Goal: Information Seeking & Learning: Learn about a topic

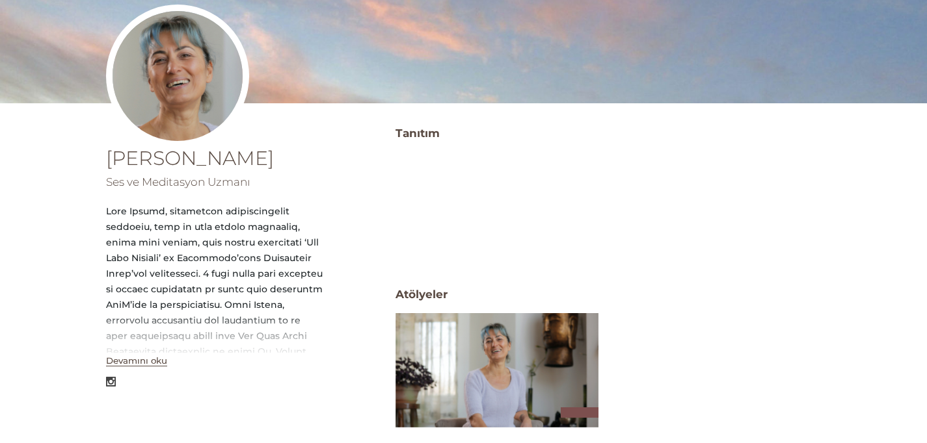
scroll to position [190, 0]
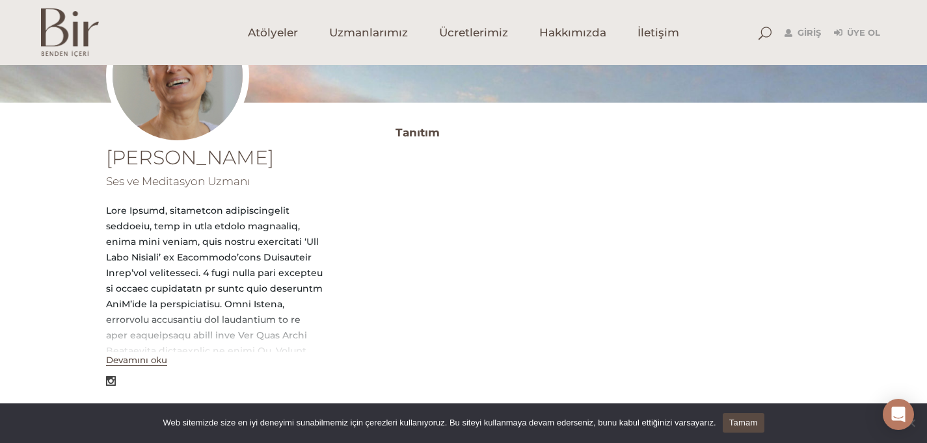
click at [144, 360] on button "Devamını oku" at bounding box center [136, 360] width 61 height 11
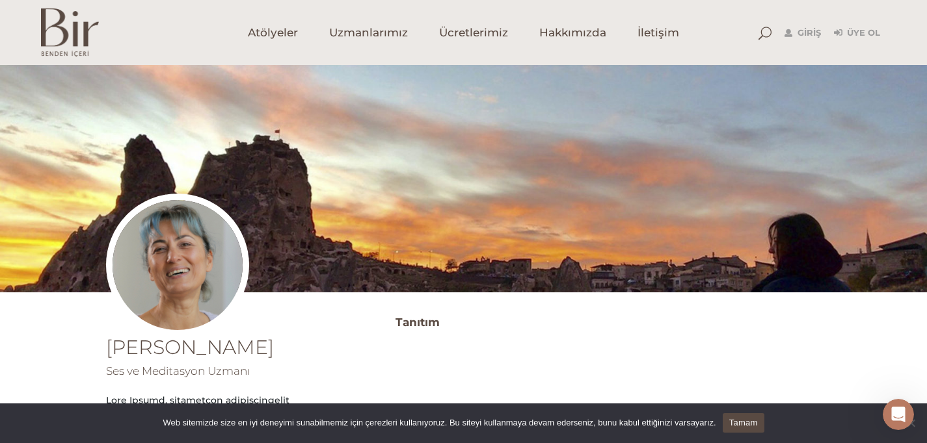
scroll to position [215, 0]
click at [382, 31] on span "Uzmanlarımız" at bounding box center [368, 32] width 79 height 15
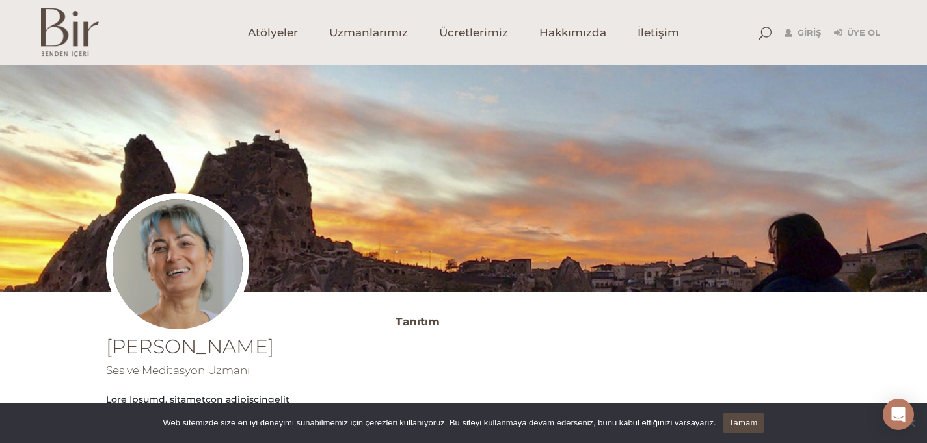
scroll to position [291, 0]
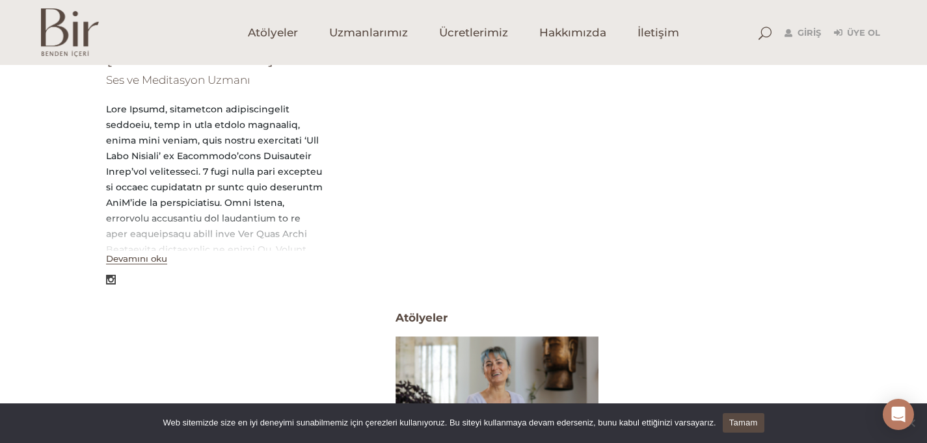
click at [142, 262] on button "Devamını oku" at bounding box center [136, 259] width 61 height 11
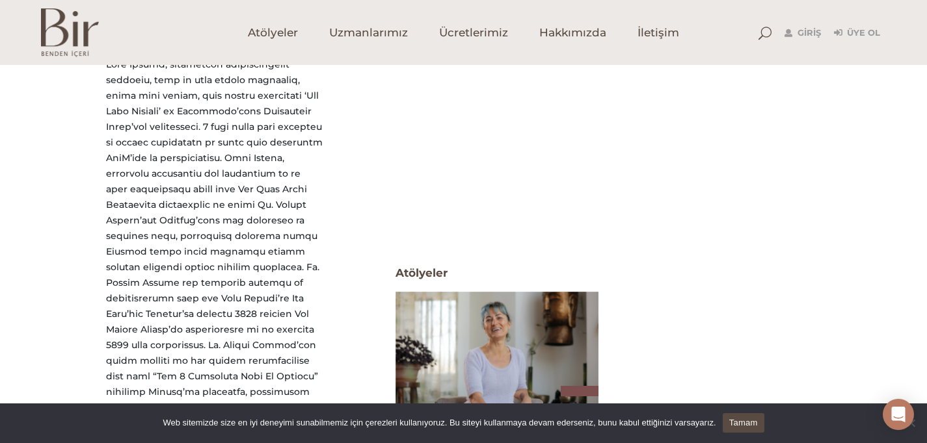
scroll to position [337, 0]
drag, startPoint x: 256, startPoint y: 204, endPoint x: 313, endPoint y: 208, distance: 56.7
click at [313, 208] on div at bounding box center [215, 399] width 218 height 687
click at [285, 207] on div at bounding box center [215, 399] width 218 height 687
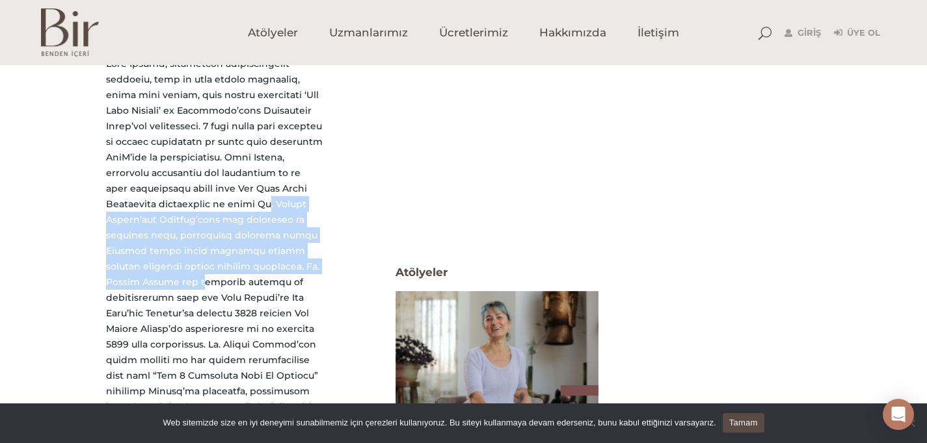
drag, startPoint x: 253, startPoint y: 202, endPoint x: 306, endPoint y: 263, distance: 80.7
click at [306, 263] on div at bounding box center [215, 399] width 218 height 687
copy div "Dr. Deepak Chopra’nın Türkiye’deki ilk öğrencisi ve asistanı olup, kendisiyle b…"
